Goal: Task Accomplishment & Management: Manage account settings

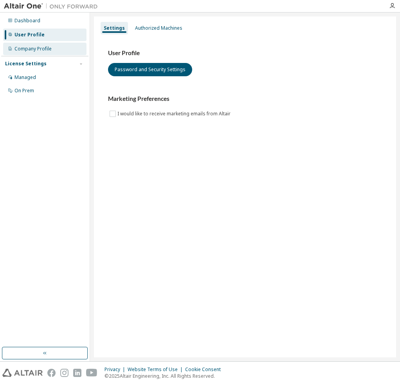
click at [40, 46] on div "Company Profile" at bounding box center [32, 49] width 37 height 6
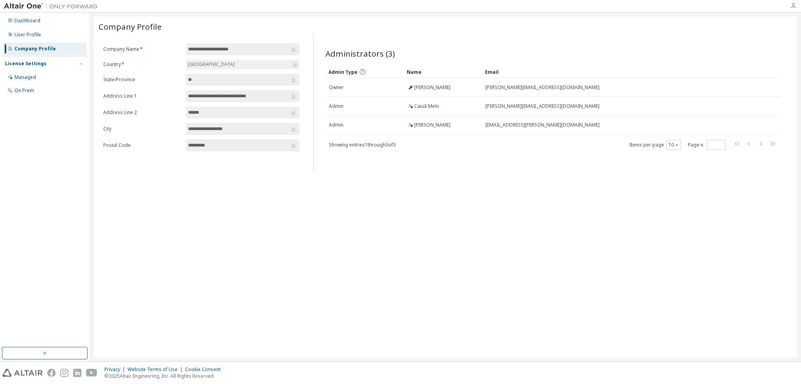
click at [399, 7] on icon "button" at bounding box center [793, 6] width 6 height 6
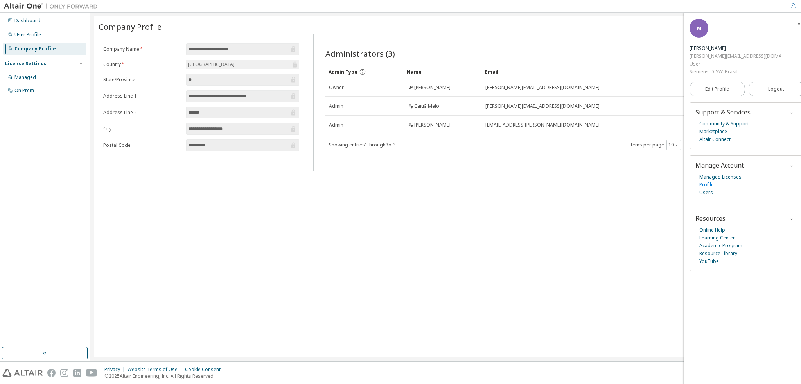
click at [399, 181] on link "Profile" at bounding box center [706, 185] width 14 height 8
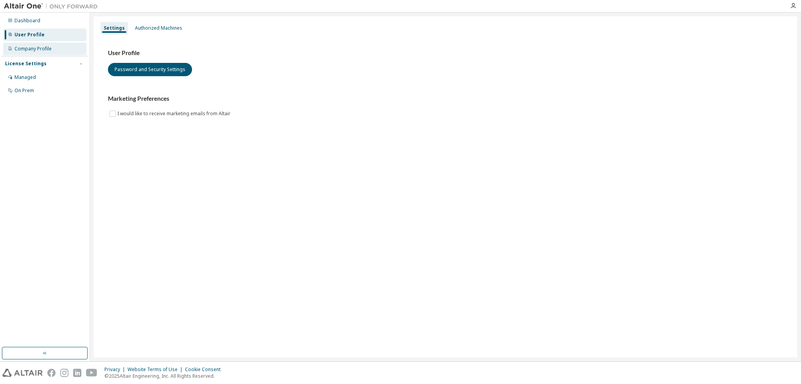
click at [36, 51] on div "Company Profile" at bounding box center [32, 49] width 37 height 6
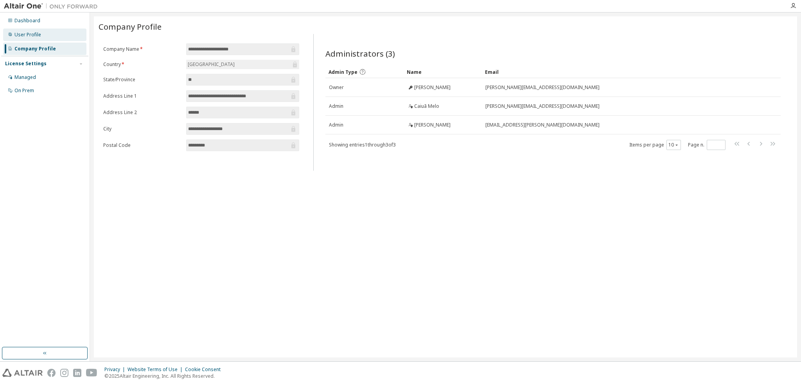
click at [29, 32] on div "User Profile" at bounding box center [27, 35] width 27 height 6
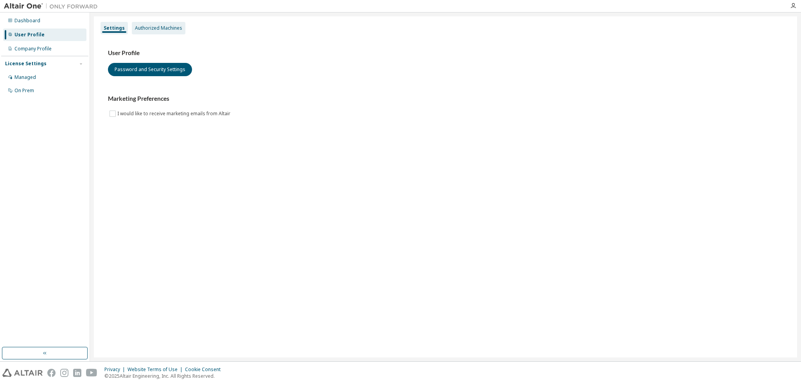
click at [152, 31] on div "Authorized Machines" at bounding box center [158, 28] width 47 height 6
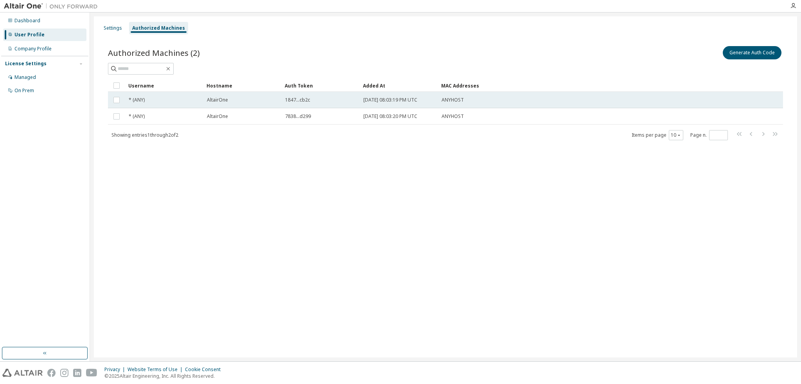
click at [306, 102] on span "1847...cb2c" at bounding box center [297, 100] width 25 height 6
click at [701, 54] on button "Generate Auth Code" at bounding box center [693, 52] width 59 height 13
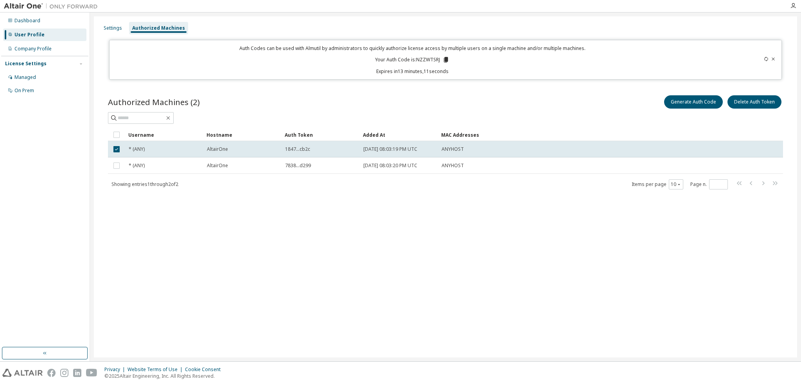
click at [447, 59] on icon at bounding box center [446, 59] width 4 height 5
